Goal: Task Accomplishment & Management: Use online tool/utility

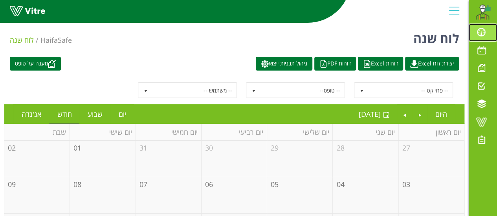
click at [479, 34] on span at bounding box center [481, 31] width 20 height 9
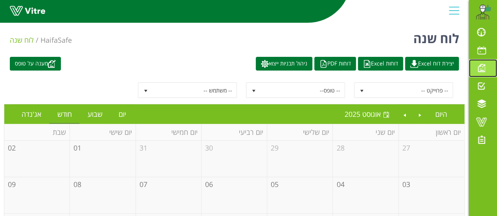
click at [487, 70] on span at bounding box center [481, 67] width 20 height 9
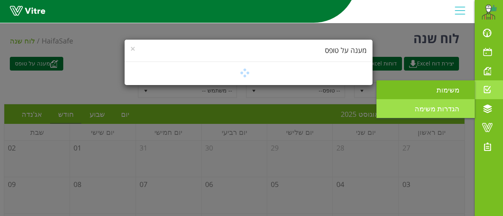
click at [431, 84] on div "× מענה על טופס" at bounding box center [251, 108] width 503 height 216
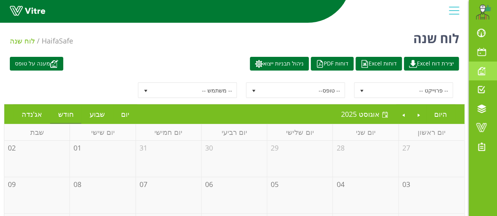
click at [488, 73] on span at bounding box center [481, 70] width 20 height 9
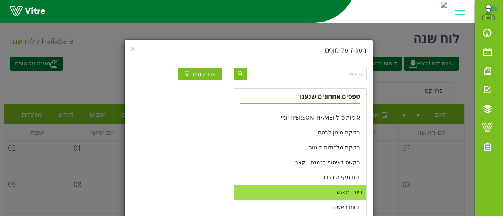
click at [346, 191] on li "דיווח מפגע" at bounding box center [300, 192] width 132 height 15
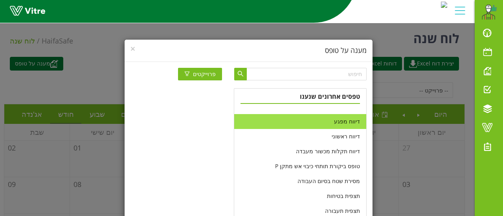
click at [140, 50] on h4 "מענה על טופס" at bounding box center [248, 51] width 236 height 10
click at [135, 48] on span "×" at bounding box center [132, 48] width 5 height 11
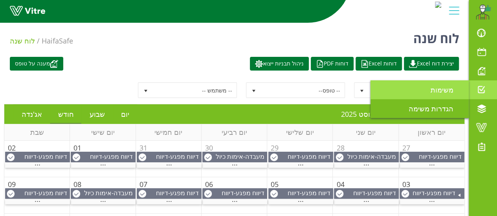
click at [455, 85] on span "משימות" at bounding box center [447, 89] width 32 height 9
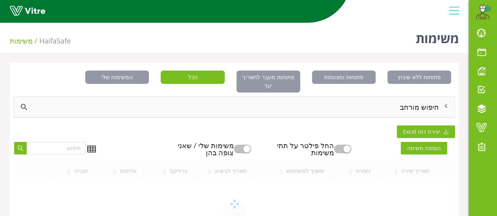
click at [417, 105] on div "חיפוש מורחב" at bounding box center [234, 107] width 440 height 20
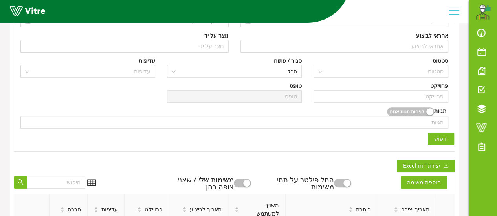
scroll to position [39, 0]
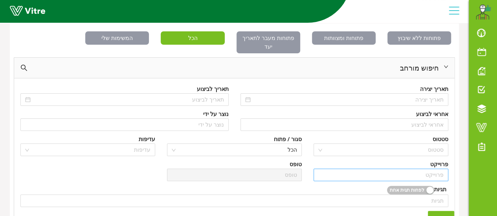
click at [434, 169] on input "search" at bounding box center [380, 175] width 125 height 12
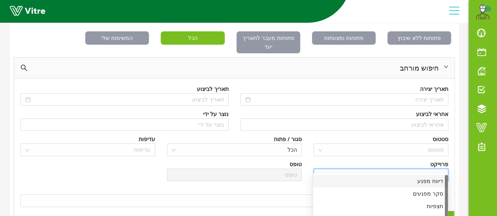
click at [438, 178] on div "דיווח מפגע" at bounding box center [380, 181] width 125 height 9
type input "דיווח מפגע"
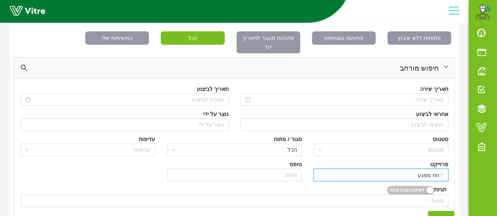
click at [401, 169] on input "דיווח מפגע" at bounding box center [380, 175] width 125 height 12
click at [403, 169] on input "דיווח מפגע" at bounding box center [380, 175] width 125 height 12
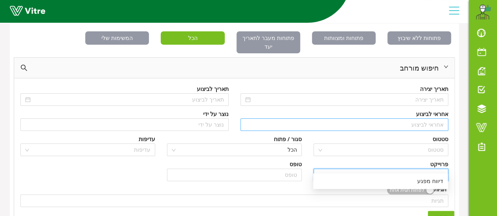
click at [421, 119] on input "search" at bounding box center [344, 125] width 199 height 12
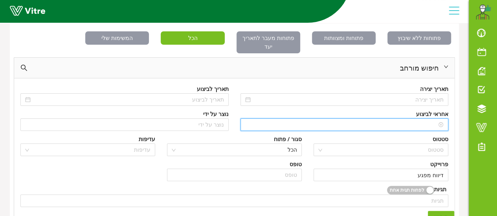
type input "C"
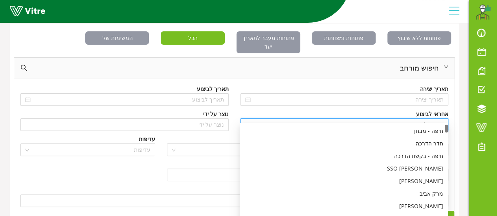
type input "C"
type input "V"
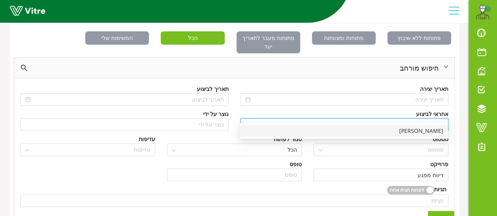
click at [399, 129] on div "[PERSON_NAME]" at bounding box center [343, 131] width 199 height 9
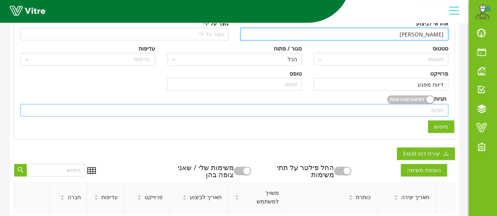
scroll to position [118, 0]
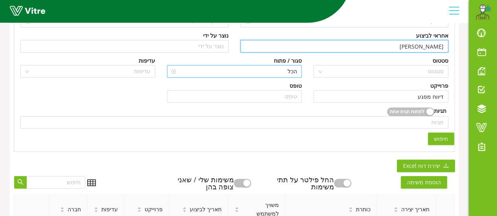
click at [280, 66] on span "הכל" at bounding box center [234, 72] width 125 height 12
type input "[PERSON_NAME]"
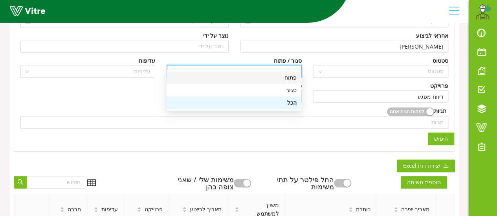
click at [288, 80] on div "פתוח" at bounding box center [233, 77] width 125 height 9
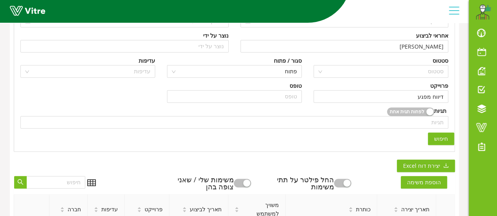
click at [442, 135] on span "חיפוש" at bounding box center [441, 139] width 14 height 9
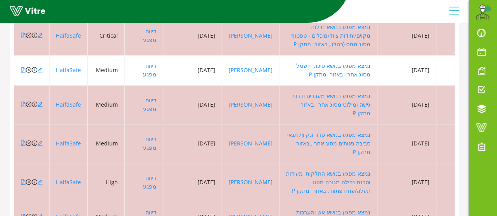
scroll to position [225, 0]
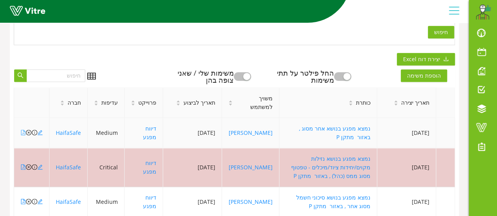
click at [23, 130] on icon "file-pdf" at bounding box center [22, 132] width 5 height 5
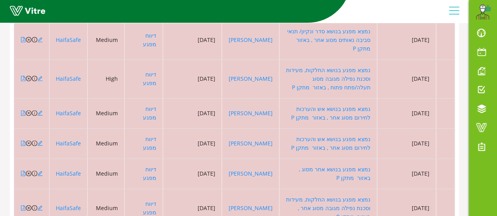
scroll to position [460, 0]
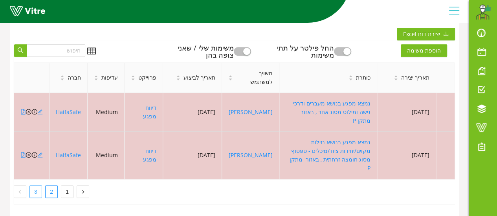
scroll to position [228, 0]
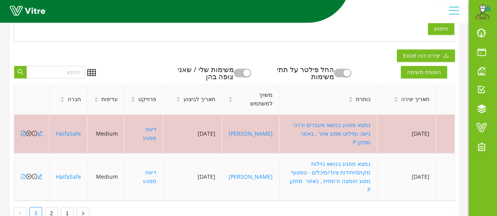
click at [24, 174] on icon "file-pdf" at bounding box center [23, 176] width 4 height 5
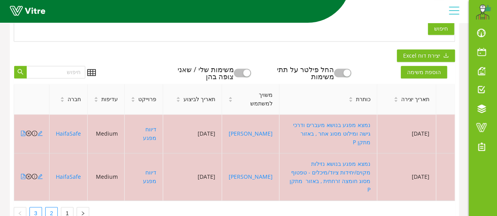
click at [53, 208] on link "2" at bounding box center [52, 214] width 12 height 12
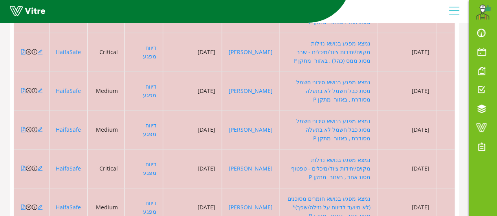
scroll to position [486, 0]
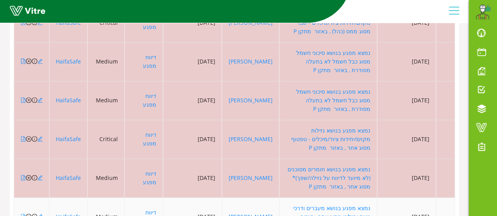
click at [22, 214] on icon "file-pdf" at bounding box center [22, 216] width 5 height 5
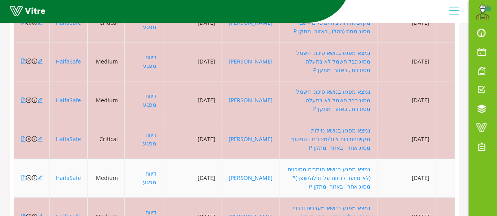
click at [22, 175] on icon "file-pdf" at bounding box center [22, 177] width 5 height 5
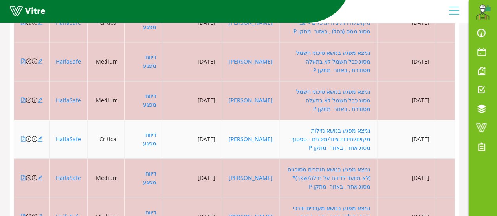
click at [21, 136] on icon "file-pdf" at bounding box center [22, 138] width 5 height 5
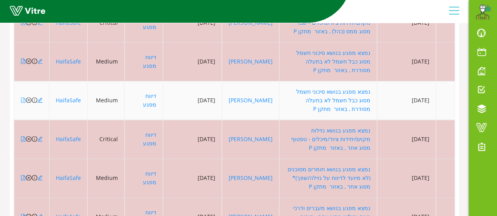
click at [22, 97] on icon "file-pdf" at bounding box center [22, 99] width 5 height 5
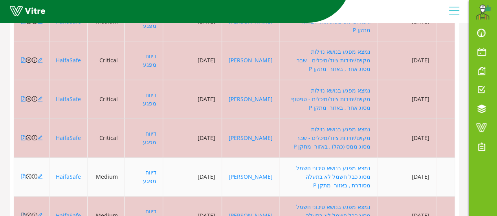
scroll to position [368, 0]
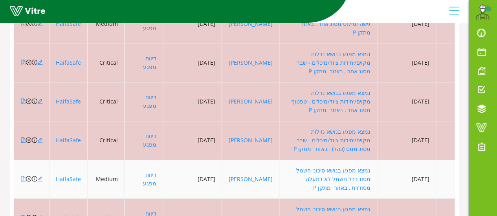
click at [24, 176] on icon "file-pdf" at bounding box center [22, 178] width 5 height 5
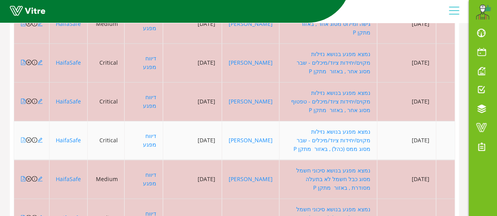
click at [24, 137] on icon "file-pdf" at bounding box center [23, 139] width 4 height 5
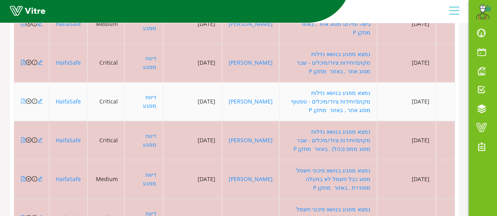
click at [23, 99] on icon "file-pdf" at bounding box center [23, 101] width 4 height 5
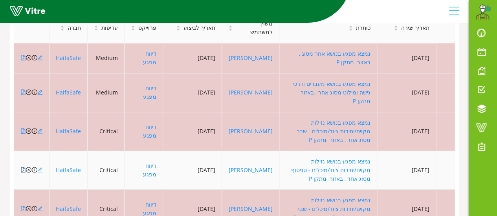
scroll to position [251, 0]
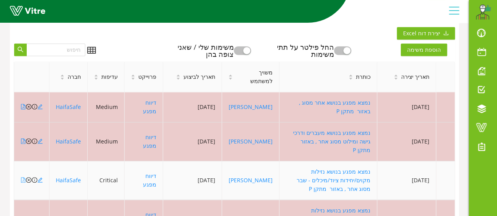
click at [23, 177] on link at bounding box center [22, 180] width 5 height 7
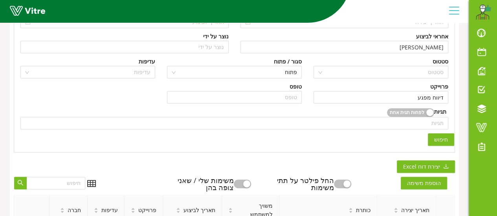
scroll to position [211, 0]
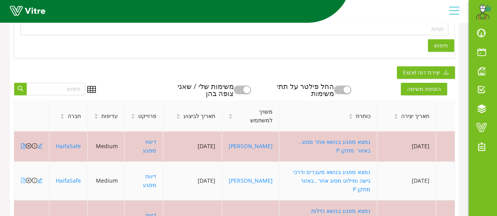
click at [24, 178] on icon "file-pdf" at bounding box center [22, 180] width 5 height 5
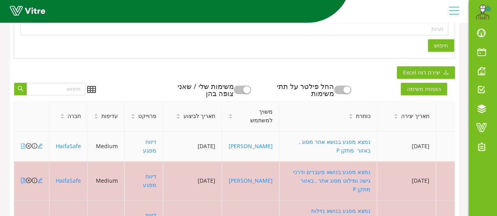
click at [24, 143] on icon "file-pdf" at bounding box center [22, 145] width 5 height 5
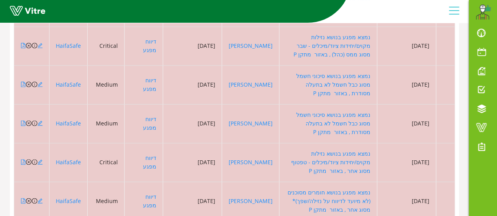
scroll to position [486, 0]
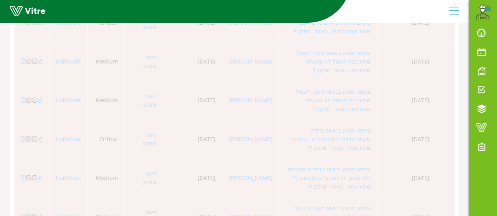
scroll to position [460, 0]
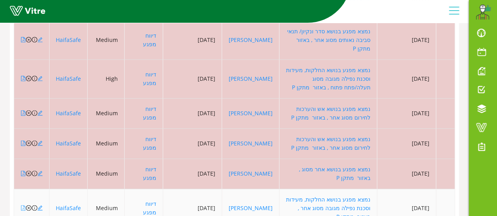
click at [22, 205] on icon "file-pdf" at bounding box center [22, 207] width 5 height 5
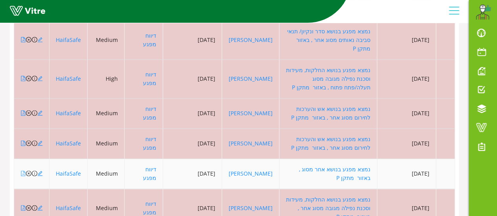
click at [24, 171] on icon "file-pdf" at bounding box center [22, 173] width 5 height 5
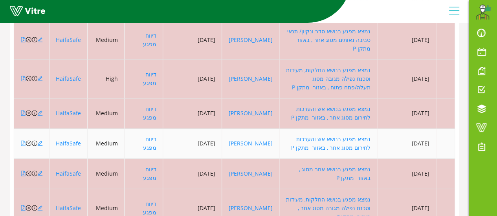
click at [22, 141] on icon "file-pdf" at bounding box center [23, 143] width 4 height 5
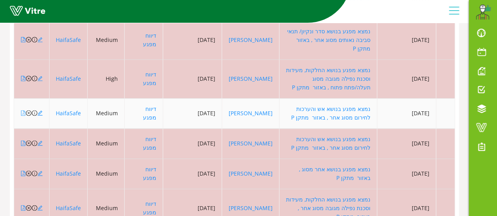
click at [24, 110] on icon "file-pdf" at bounding box center [22, 112] width 5 height 5
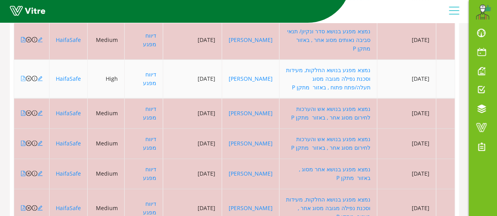
click at [23, 76] on icon "file-pdf" at bounding box center [23, 78] width 4 height 5
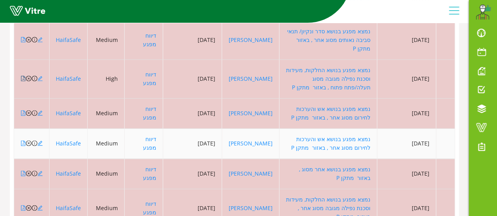
scroll to position [382, 0]
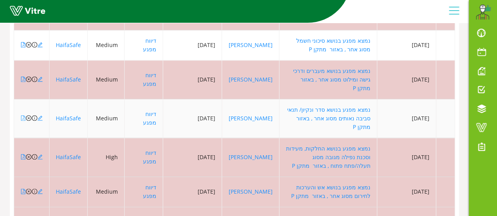
click at [23, 115] on icon "file-pdf" at bounding box center [22, 117] width 5 height 5
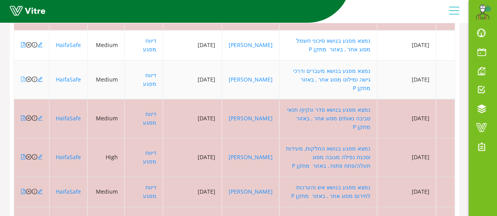
click at [24, 77] on icon "file-pdf" at bounding box center [23, 79] width 4 height 5
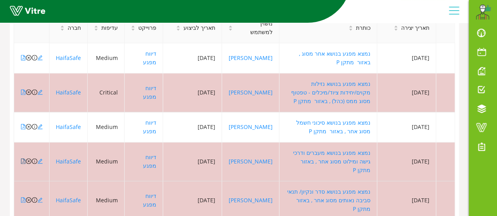
scroll to position [264, 0]
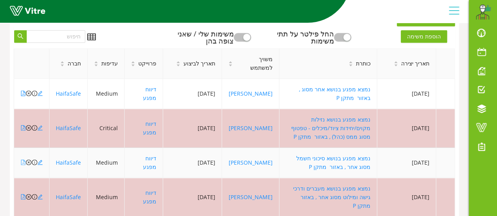
click at [22, 160] on icon "file-pdf" at bounding box center [22, 162] width 5 height 5
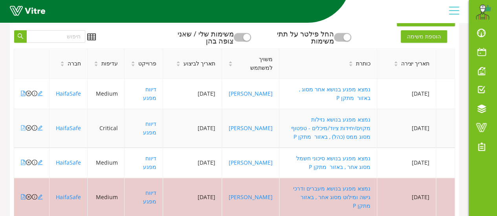
click at [21, 125] on icon "file-pdf" at bounding box center [22, 127] width 5 height 5
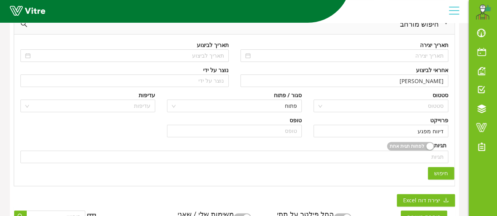
scroll to position [0, 0]
